Goal: Task Accomplishment & Management: Manage account settings

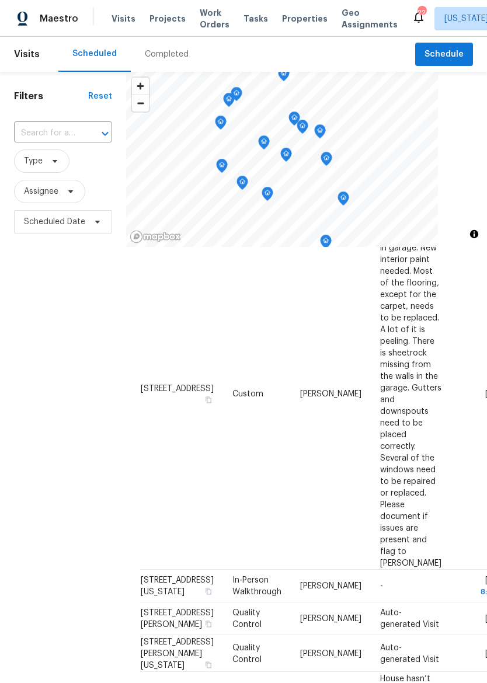
scroll to position [295, 0]
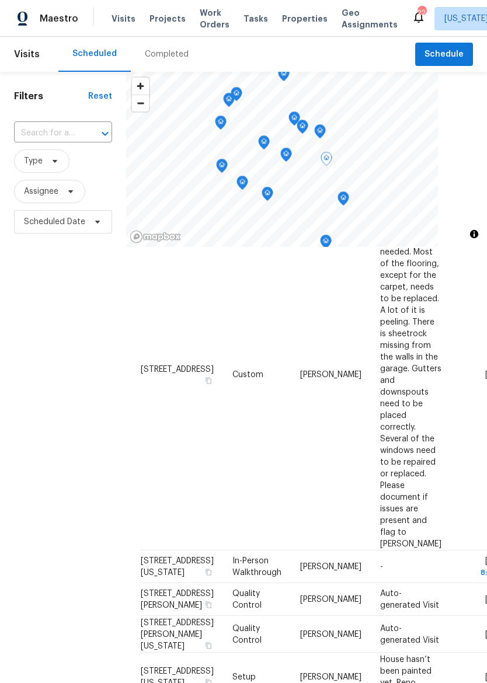
click at [0, 0] on span at bounding box center [0, 0] width 0 height 0
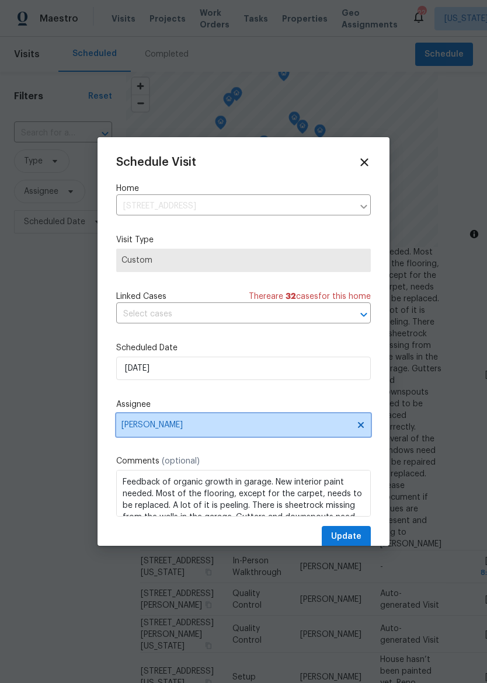
click at [134, 430] on span "[PERSON_NAME]" at bounding box center [235, 424] width 229 height 9
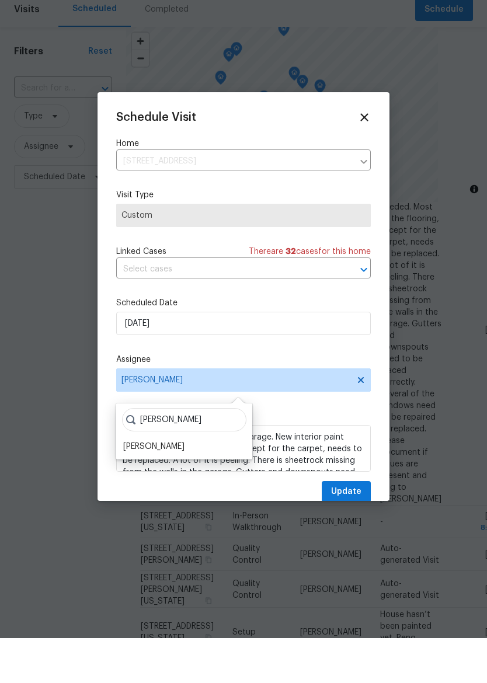
type input "[PERSON_NAME]"
click at [132, 486] on div "[PERSON_NAME]" at bounding box center [153, 492] width 61 height 12
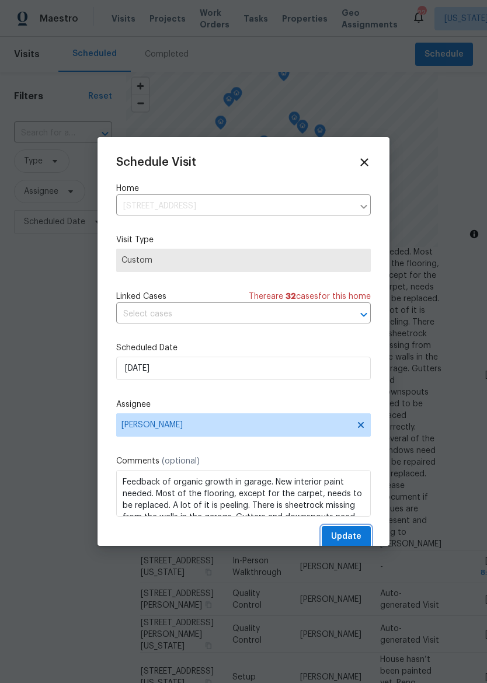
click at [362, 540] on button "Update" at bounding box center [346, 537] width 49 height 22
